Goal: Information Seeking & Learning: Learn about a topic

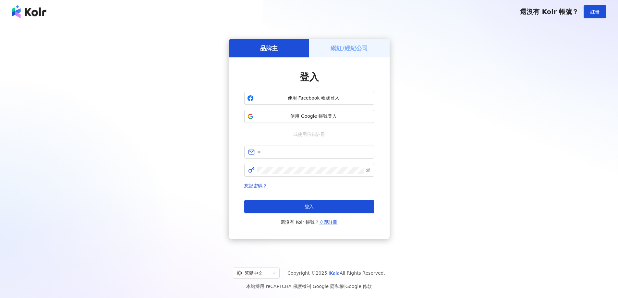
click at [342, 117] on span "使用 Google 帳號登入" at bounding box center [313, 116] width 115 height 6
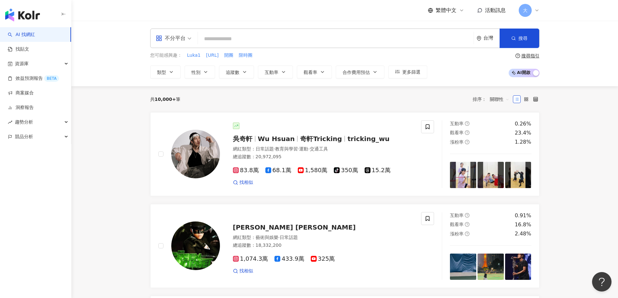
click at [283, 41] on input "search" at bounding box center [336, 39] width 271 height 12
paste input "**********"
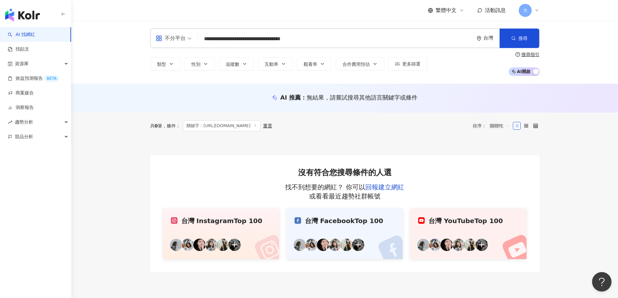
click at [325, 41] on input "**********" at bounding box center [336, 39] width 271 height 12
type input "**********"
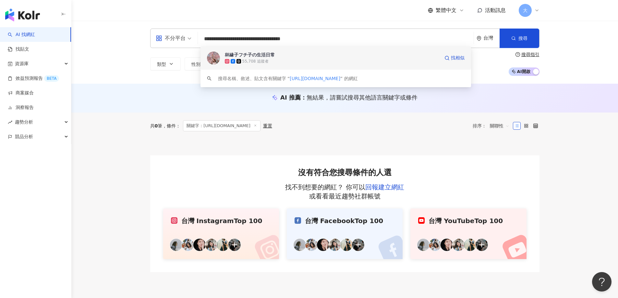
click at [308, 62] on div "55,708 追蹤者" at bounding box center [332, 61] width 215 height 6
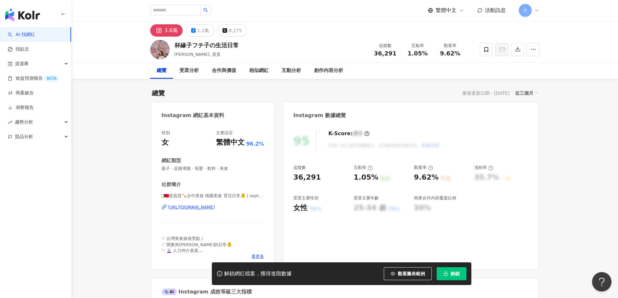
click at [450, 274] on button "解鎖" at bounding box center [452, 273] width 30 height 13
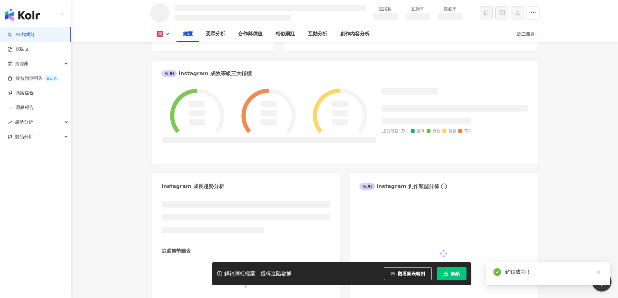
scroll to position [227, 0]
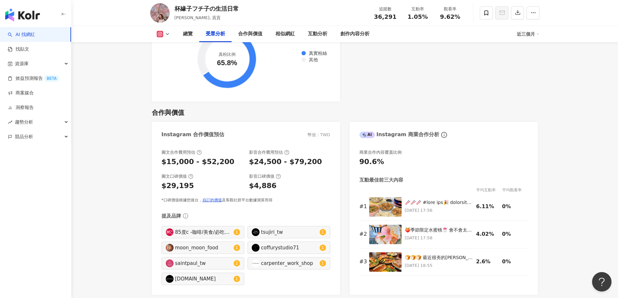
scroll to position [820, 0]
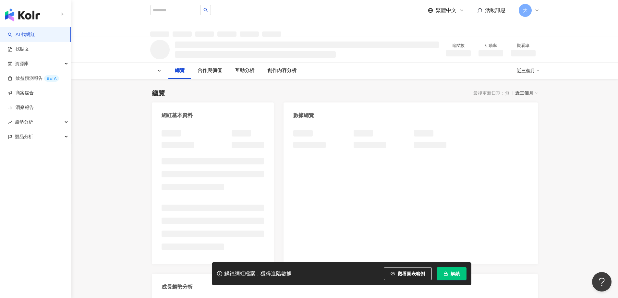
scroll to position [40, 0]
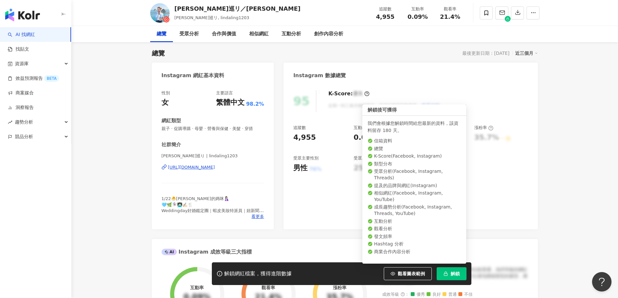
click at [456, 273] on span "解鎖" at bounding box center [455, 273] width 9 height 5
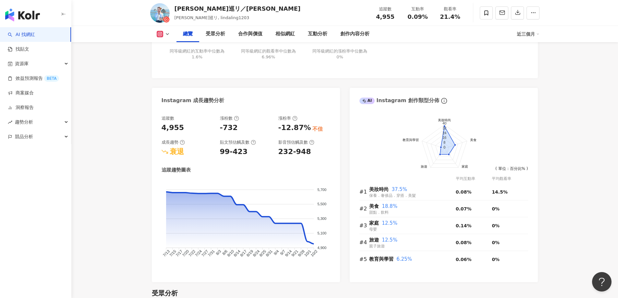
scroll to position [259, 0]
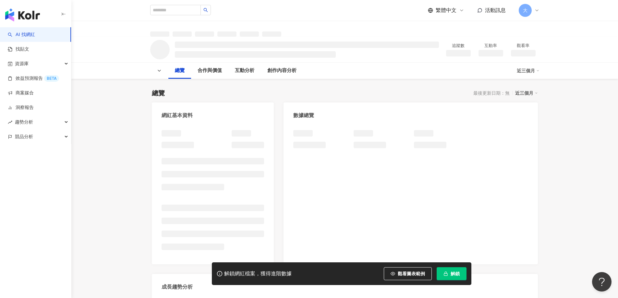
click at [452, 276] on span "解鎖" at bounding box center [455, 273] width 9 height 5
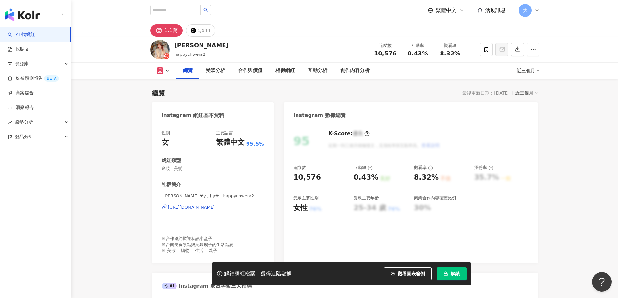
scroll to position [40, 0]
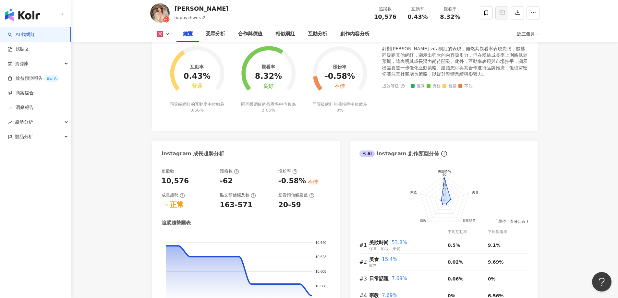
scroll to position [267, 0]
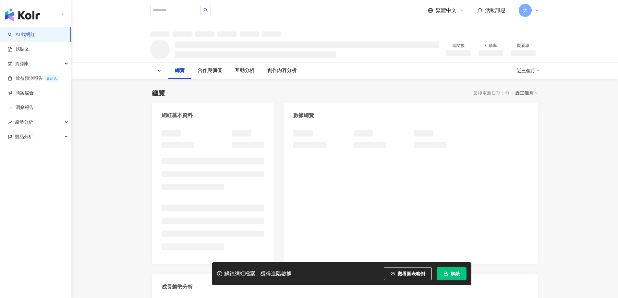
click at [460, 271] on button "解鎖" at bounding box center [452, 273] width 30 height 13
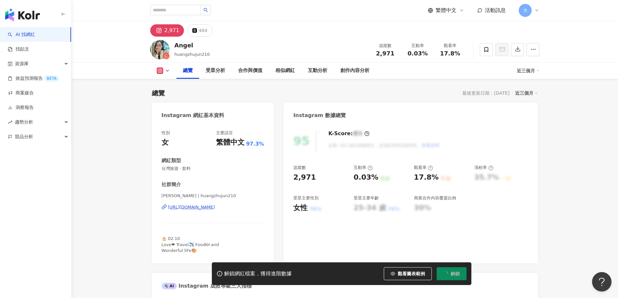
scroll to position [40, 0]
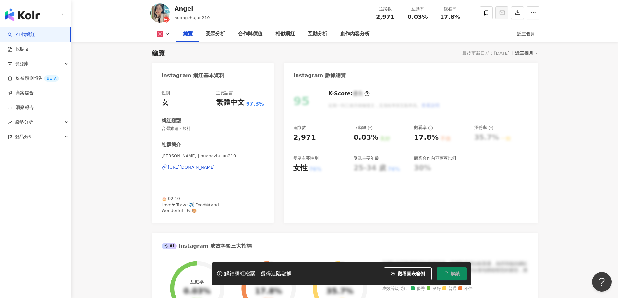
click at [454, 271] on span "解鎖" at bounding box center [455, 273] width 9 height 5
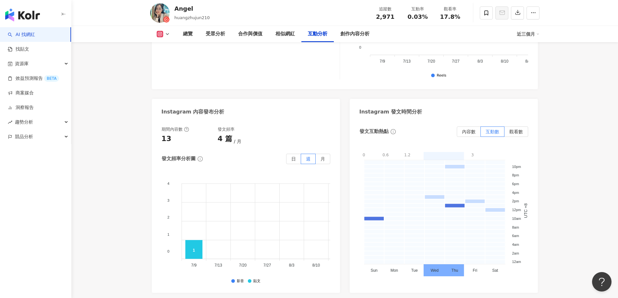
scroll to position [1727, 0]
